Goal: Task Accomplishment & Management: Use online tool/utility

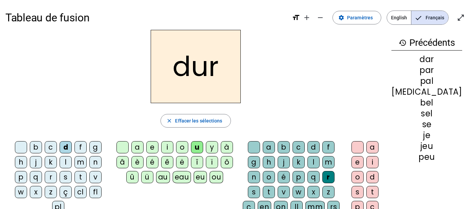
scroll to position [3, 0]
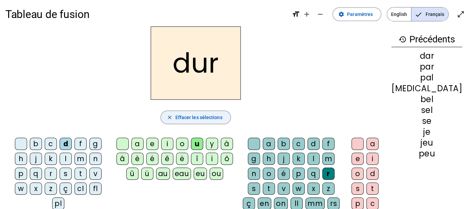
click at [210, 118] on span "Effacer les sélections" at bounding box center [198, 117] width 47 height 8
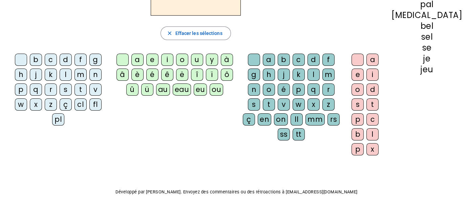
scroll to position [0, 0]
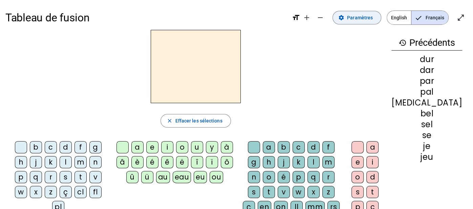
click at [357, 16] on span "Paramètres" at bounding box center [360, 18] width 26 height 8
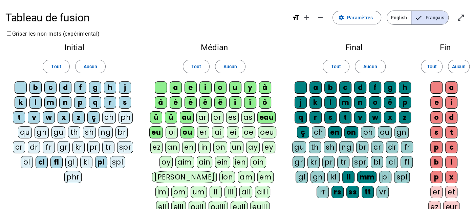
click at [43, 149] on div "fr" at bounding box center [49, 147] width 12 height 12
click at [52, 70] on span "Tout" at bounding box center [56, 66] width 10 height 8
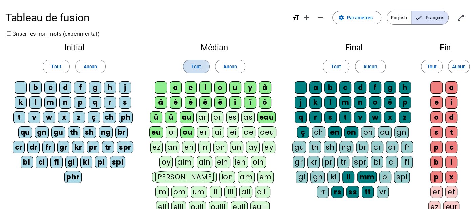
click at [205, 66] on span at bounding box center [196, 66] width 26 height 16
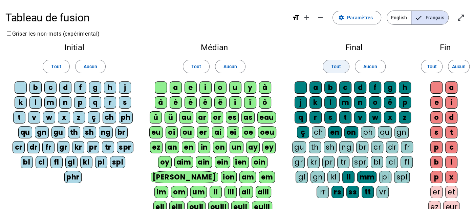
click at [338, 64] on span "Tout" at bounding box center [336, 66] width 10 height 8
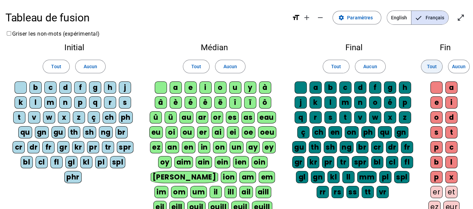
click at [436, 66] on span "Tout" at bounding box center [432, 66] width 10 height 8
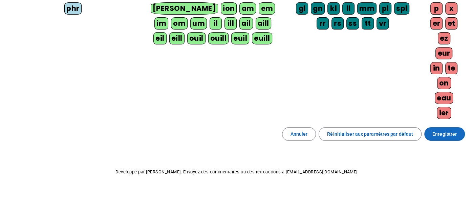
click at [439, 130] on span "Enregistrer" at bounding box center [444, 134] width 24 height 8
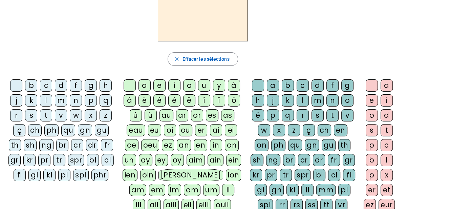
scroll to position [61, 0]
click at [108, 141] on div "fr" at bounding box center [107, 145] width 12 height 12
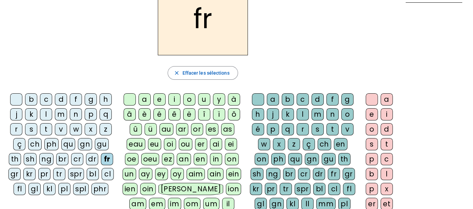
scroll to position [49, 0]
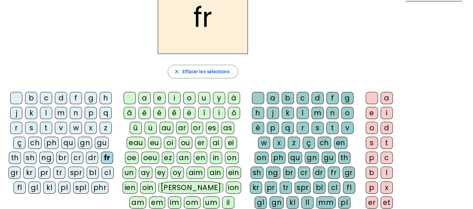
click at [210, 143] on div "ai" at bounding box center [216, 142] width 12 height 12
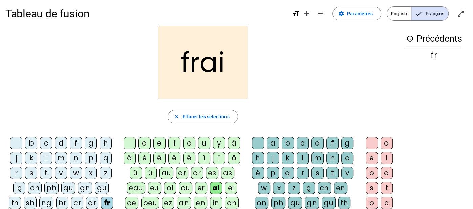
scroll to position [5, 0]
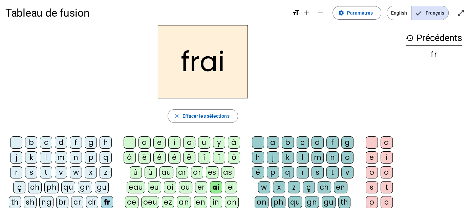
click at [318, 170] on div "s" at bounding box center [317, 172] width 12 height 12
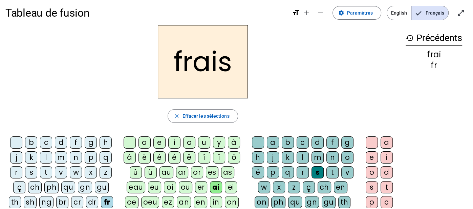
click at [74, 144] on div "f" at bounding box center [76, 142] width 12 height 12
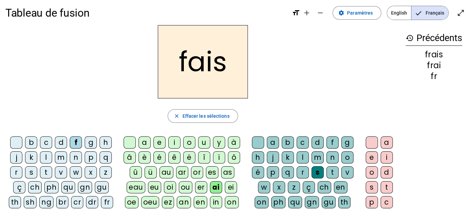
click at [331, 172] on div "t" at bounding box center [332, 172] width 12 height 12
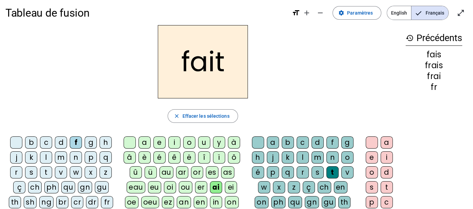
click at [41, 157] on div "l" at bounding box center [46, 157] width 12 height 12
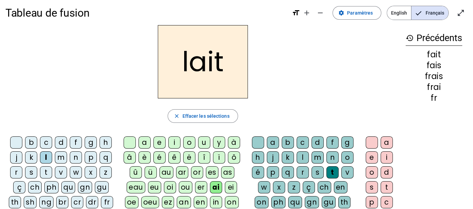
click at [29, 168] on div "s" at bounding box center [31, 172] width 12 height 12
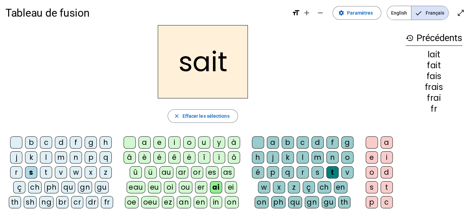
click at [41, 174] on div "t" at bounding box center [46, 172] width 12 height 12
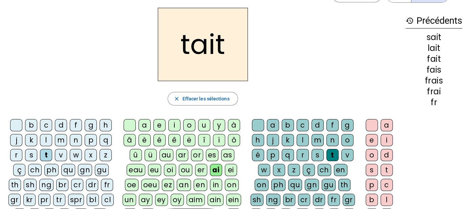
scroll to position [23, 0]
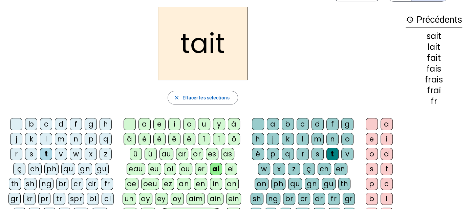
click at [61, 195] on div "tr" at bounding box center [59, 198] width 12 height 12
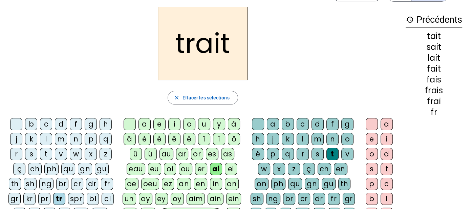
scroll to position [0, 0]
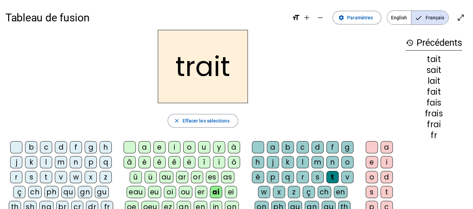
click at [369, 162] on div "e" at bounding box center [372, 162] width 12 height 12
